Goal: Task Accomplishment & Management: Use online tool/utility

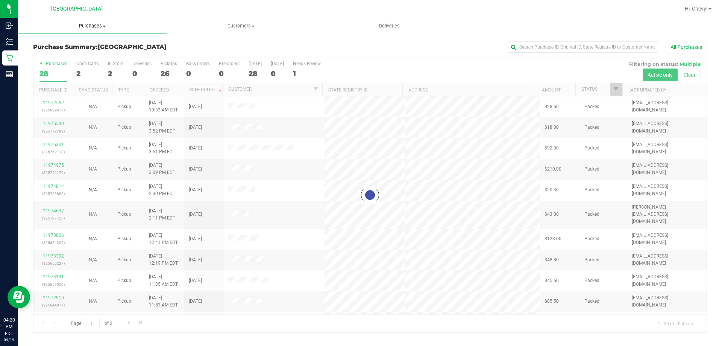
click at [91, 26] on span "Purchases" at bounding box center [92, 26] width 149 height 7
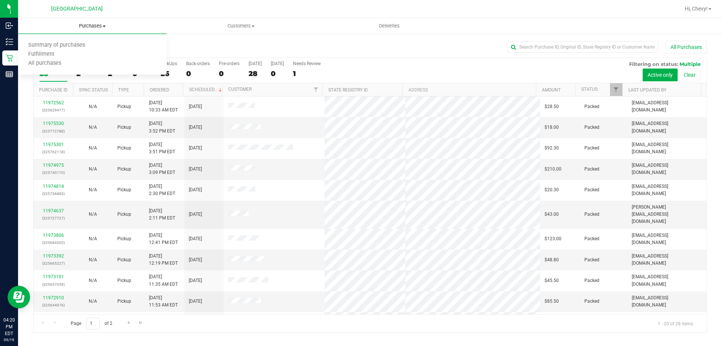
click at [62, 54] on span "Fulfillment" at bounding box center [41, 54] width 47 height 6
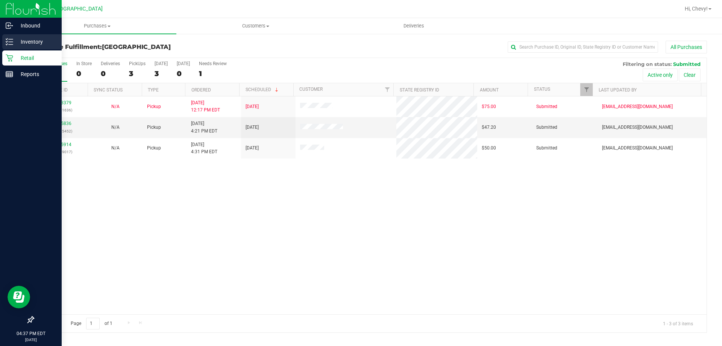
click at [9, 41] on icon at bounding box center [10, 42] width 8 height 8
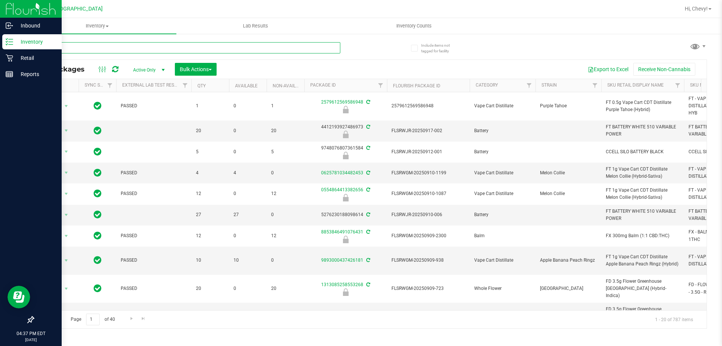
click at [127, 49] on input "text" at bounding box center [186, 47] width 307 height 11
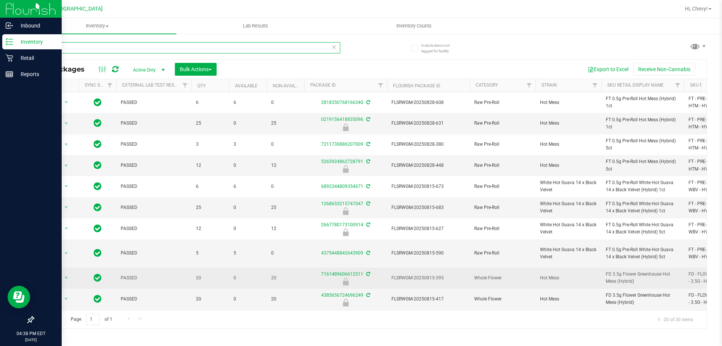
type input "h"
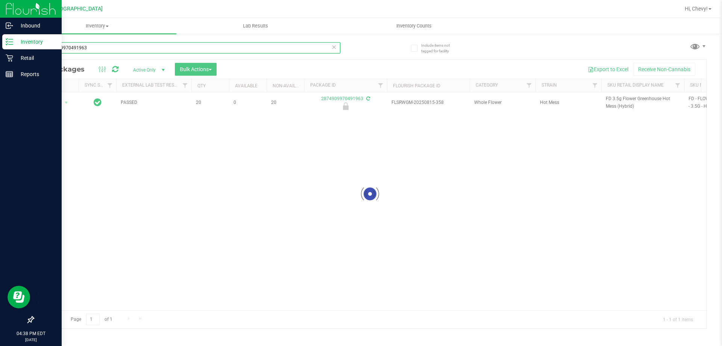
type input "2874909970491963"
click at [49, 101] on div at bounding box center [369, 194] width 673 height 268
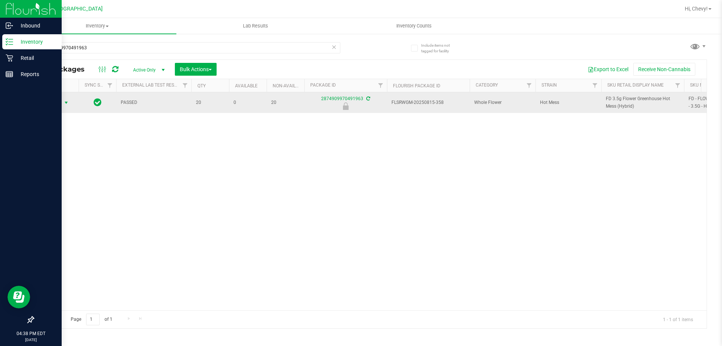
click at [58, 105] on span "Action" at bounding box center [51, 102] width 20 height 11
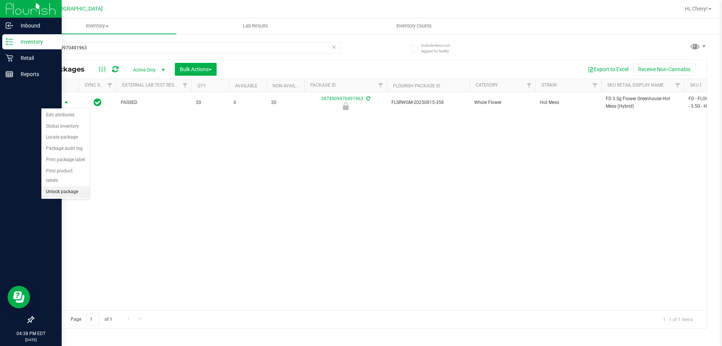
click at [63, 186] on li "Unlock package" at bounding box center [65, 191] width 48 height 11
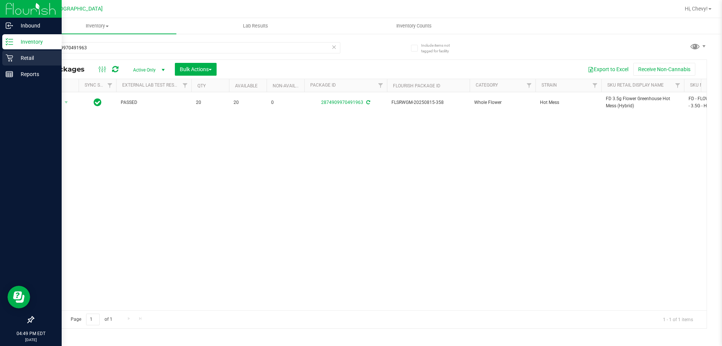
click at [13, 57] on p "Retail" at bounding box center [35, 57] width 45 height 9
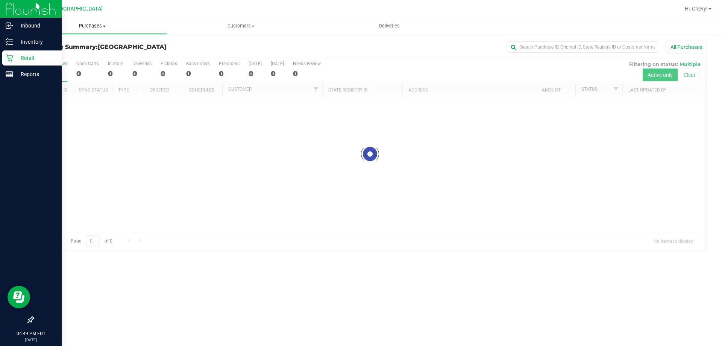
click at [90, 30] on uib-tab-heading "Purchases Summary of purchases Fulfillment All purchases" at bounding box center [92, 26] width 149 height 16
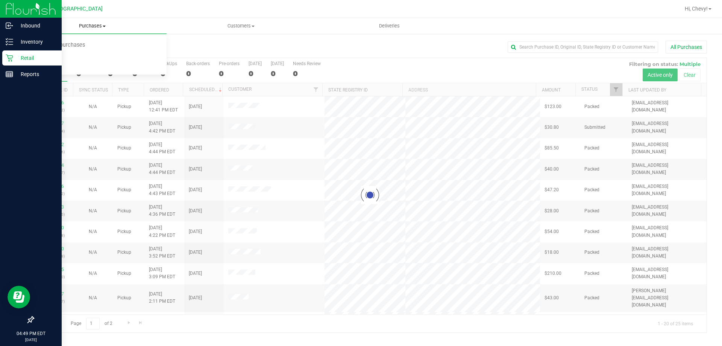
click at [90, 30] on uib-tab-heading "Purchases Summary of purchases Fulfillment All purchases" at bounding box center [92, 26] width 149 height 16
click at [90, 23] on span "Purchases" at bounding box center [92, 26] width 149 height 7
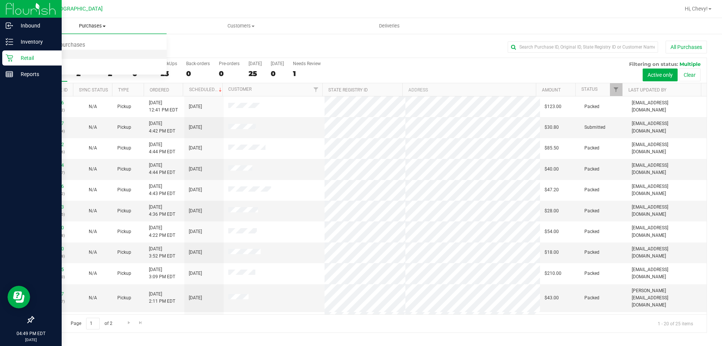
click at [71, 51] on li "Fulfillment" at bounding box center [92, 54] width 149 height 9
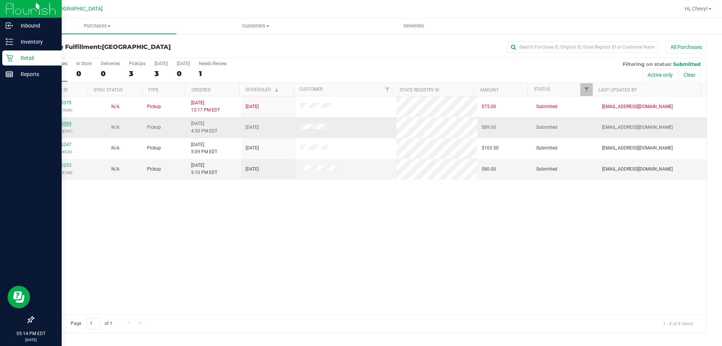
click at [62, 123] on link "11976084" at bounding box center [60, 123] width 21 height 5
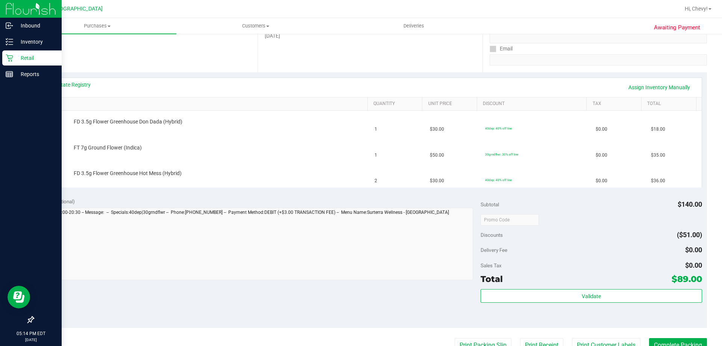
scroll to position [188, 0]
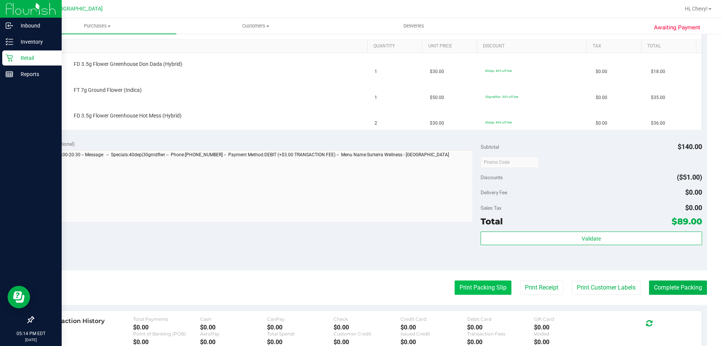
click at [479, 280] on button "Print Packing Slip" at bounding box center [483, 287] width 57 height 14
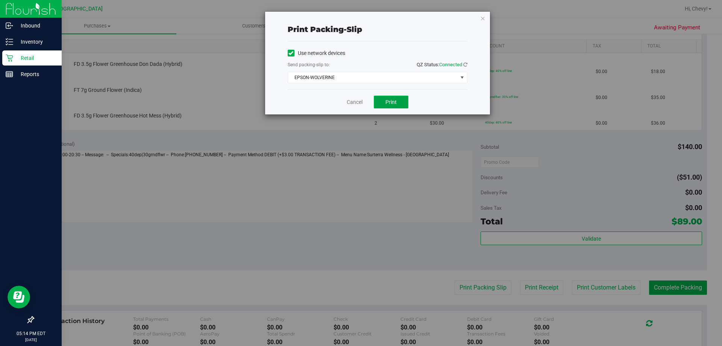
click at [389, 100] on span "Print" at bounding box center [391, 102] width 11 height 6
click at [480, 18] on icon "button" at bounding box center [482, 18] width 5 height 9
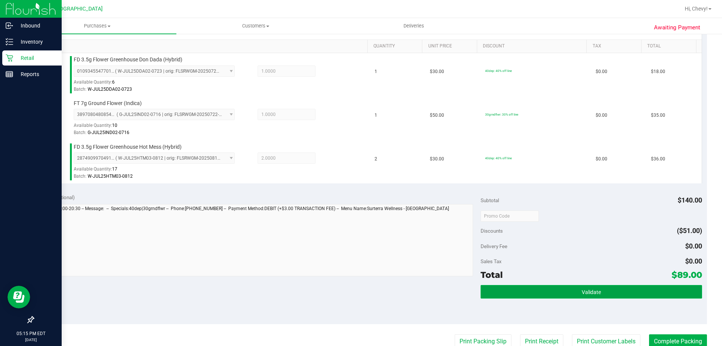
click at [537, 295] on button "Validate" at bounding box center [591, 292] width 221 height 14
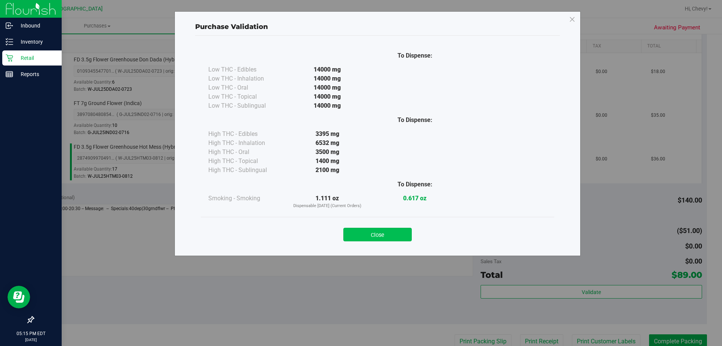
click at [351, 236] on button "Close" at bounding box center [377, 235] width 68 height 14
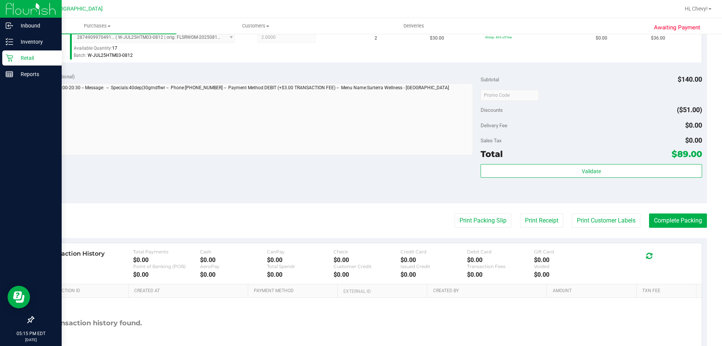
scroll to position [339, 0]
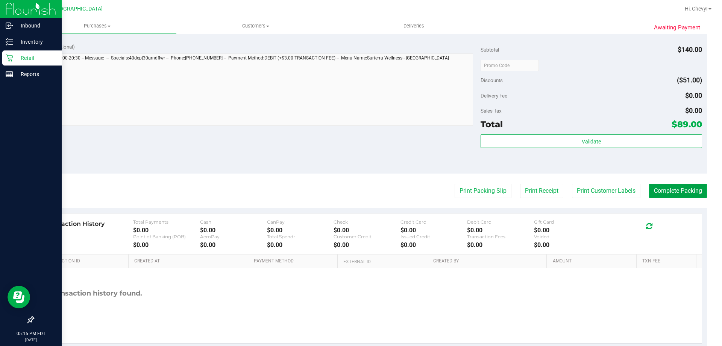
click at [689, 195] on button "Complete Packing" at bounding box center [678, 191] width 58 height 14
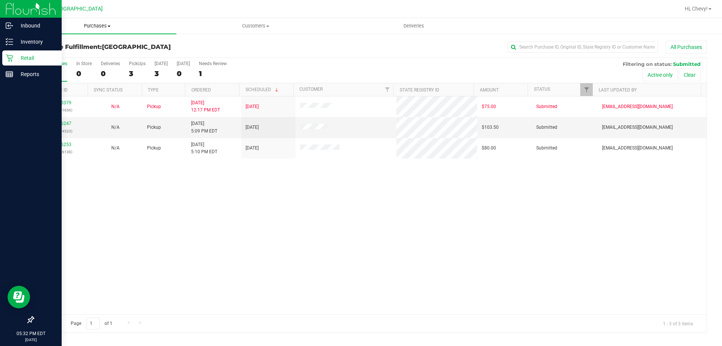
click at [90, 27] on span "Purchases" at bounding box center [97, 26] width 158 height 7
click at [85, 55] on li "Fulfillment" at bounding box center [97, 54] width 158 height 9
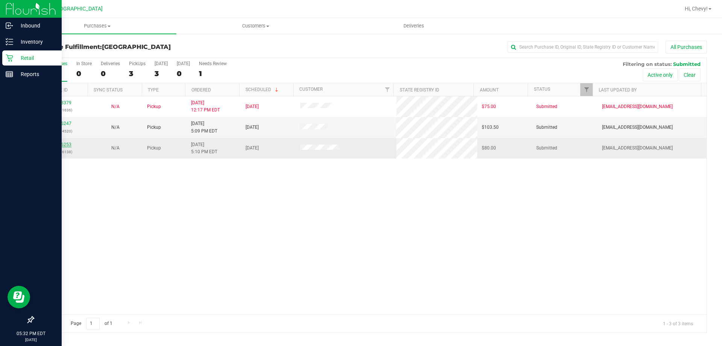
click at [62, 143] on link "11976253" at bounding box center [60, 144] width 21 height 5
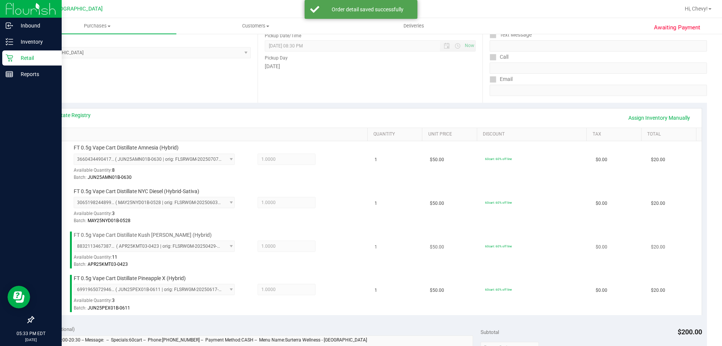
scroll to position [226, 0]
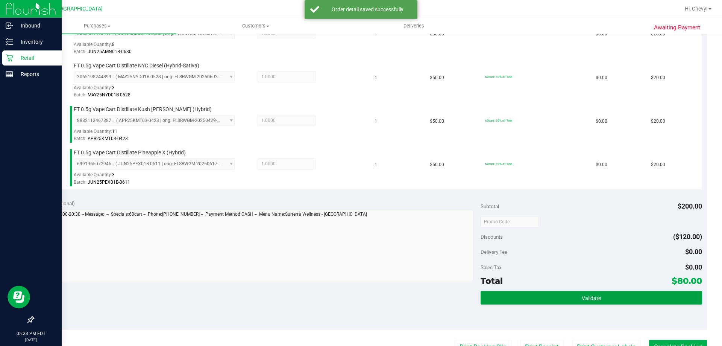
click at [585, 299] on span "Validate" at bounding box center [591, 298] width 19 height 6
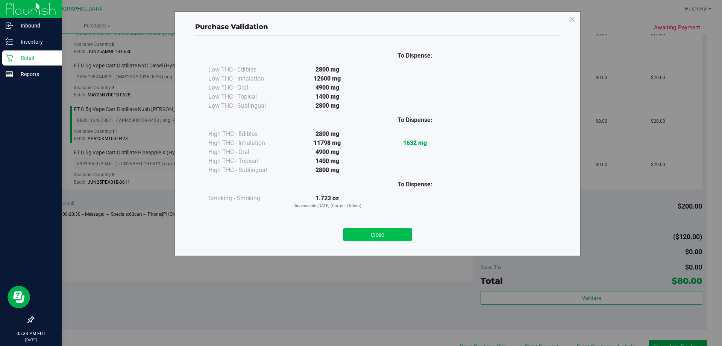
click at [362, 228] on button "Close" at bounding box center [377, 235] width 68 height 14
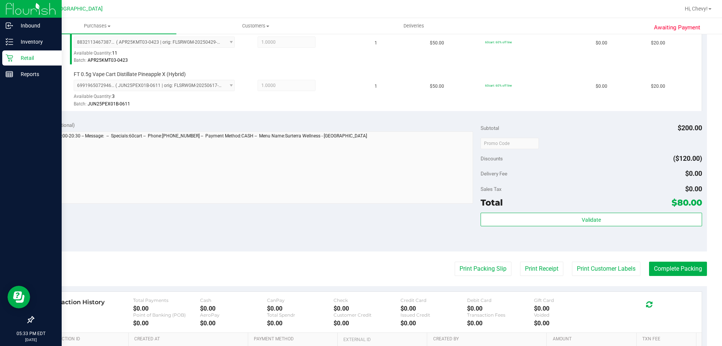
scroll to position [339, 0]
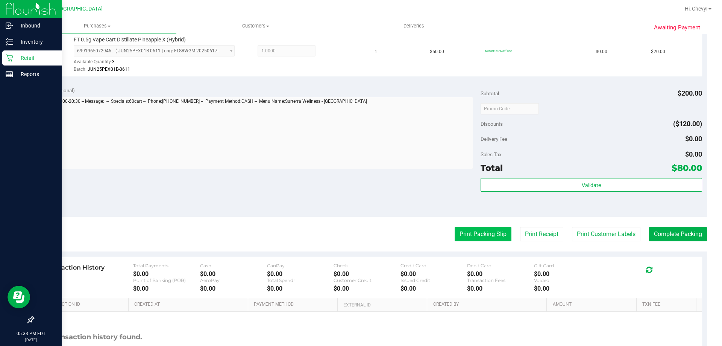
click at [480, 234] on button "Print Packing Slip" at bounding box center [483, 234] width 57 height 14
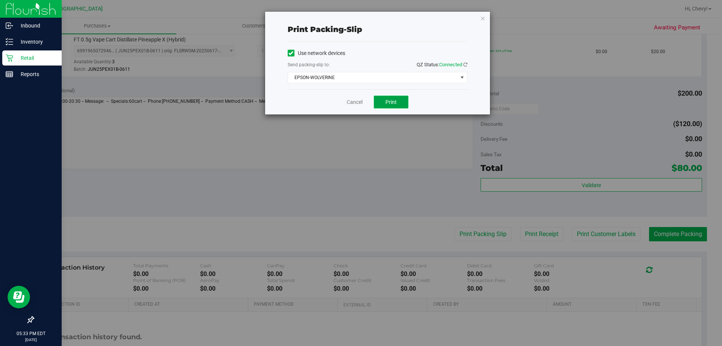
click at [380, 102] on button "Print" at bounding box center [391, 102] width 35 height 13
click at [484, 21] on icon "button" at bounding box center [482, 18] width 5 height 9
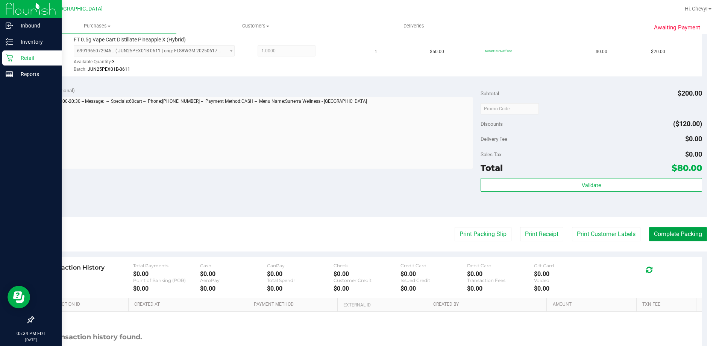
click at [673, 234] on button "Complete Packing" at bounding box center [678, 234] width 58 height 14
